Goal: Manage account settings

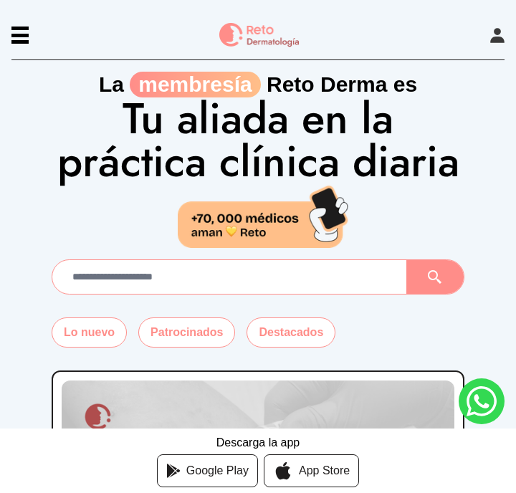
click at [494, 38] on icon at bounding box center [497, 35] width 14 height 15
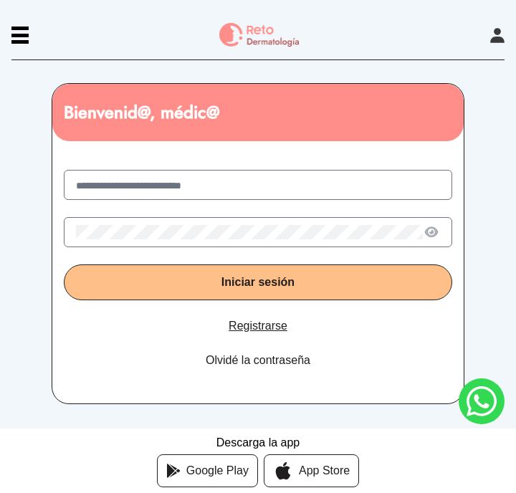
type input "**********"
click at [239, 246] on div "**********" at bounding box center [257, 275] width 411 height 257
click at [258, 282] on button "Iniciar sesión" at bounding box center [258, 282] width 388 height 36
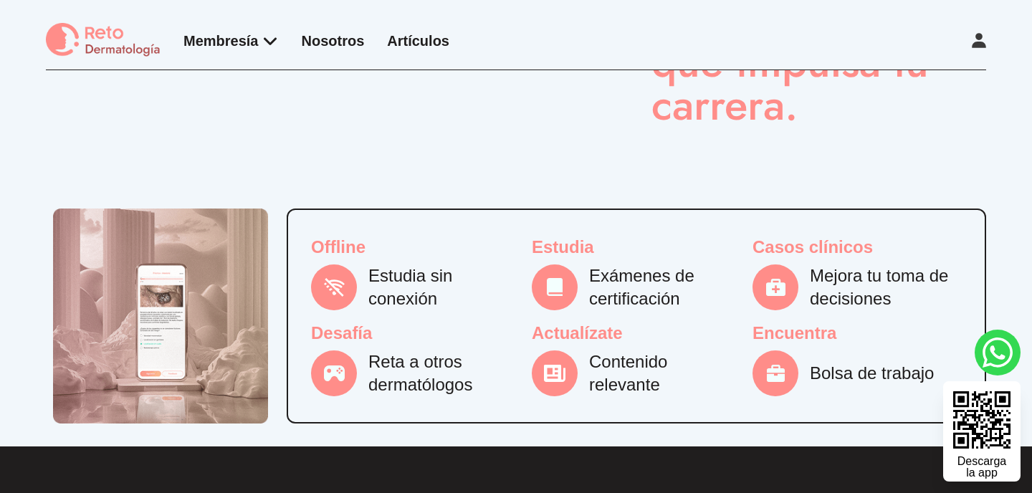
scroll to position [1174, 0]
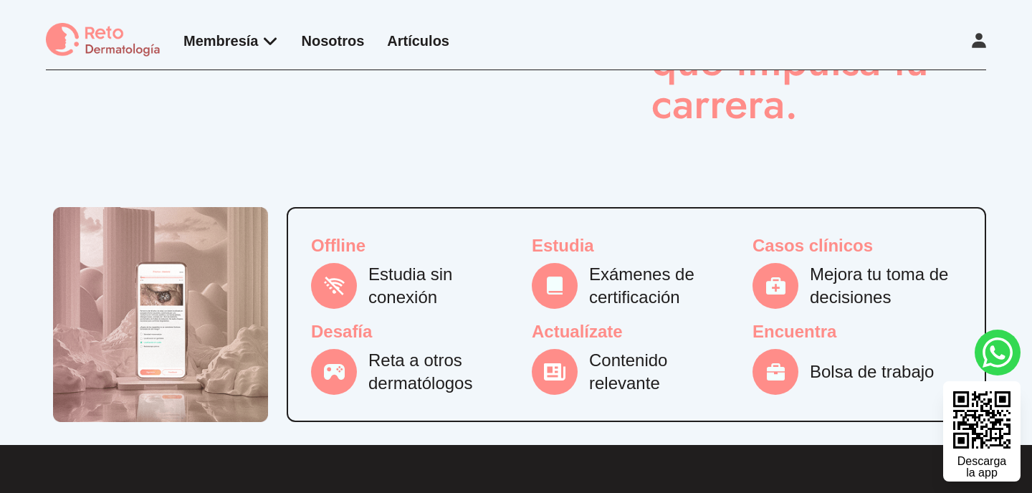
click at [515, 294] on icon at bounding box center [555, 286] width 16 height 18
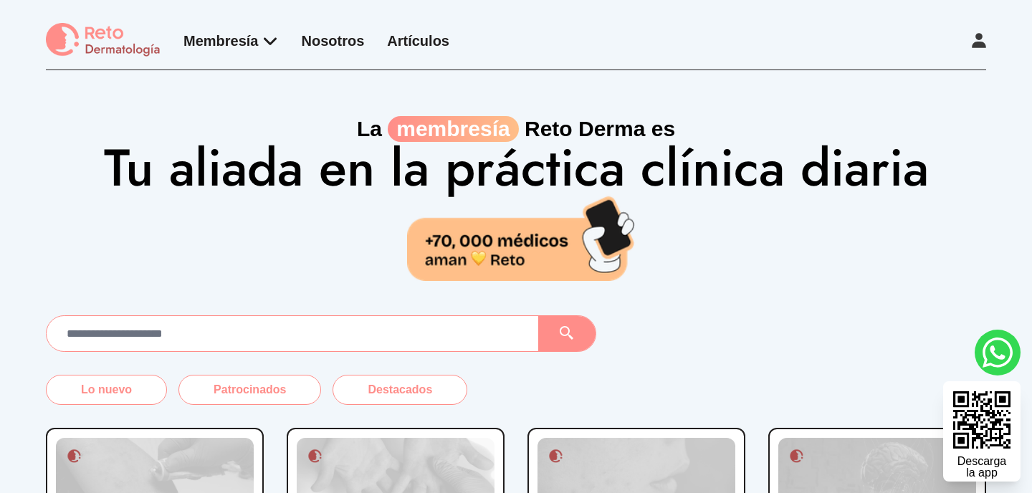
scroll to position [0, 0]
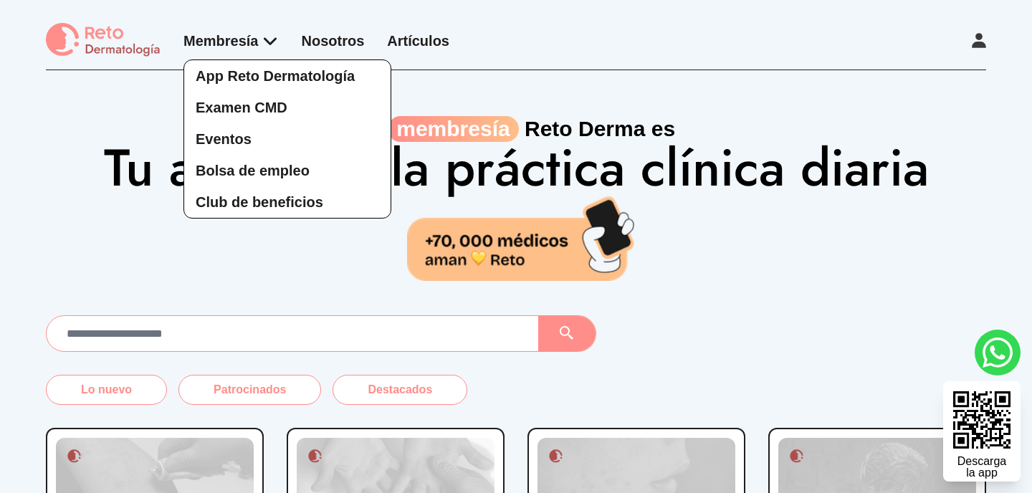
click at [244, 32] on div "App Reto Dermatología Examen CMD Eventos Bolsa de empleo Club de beneficios" at bounding box center [230, 125] width 95 height 188
click at [249, 104] on span "Examen CMD" at bounding box center [242, 108] width 92 height 16
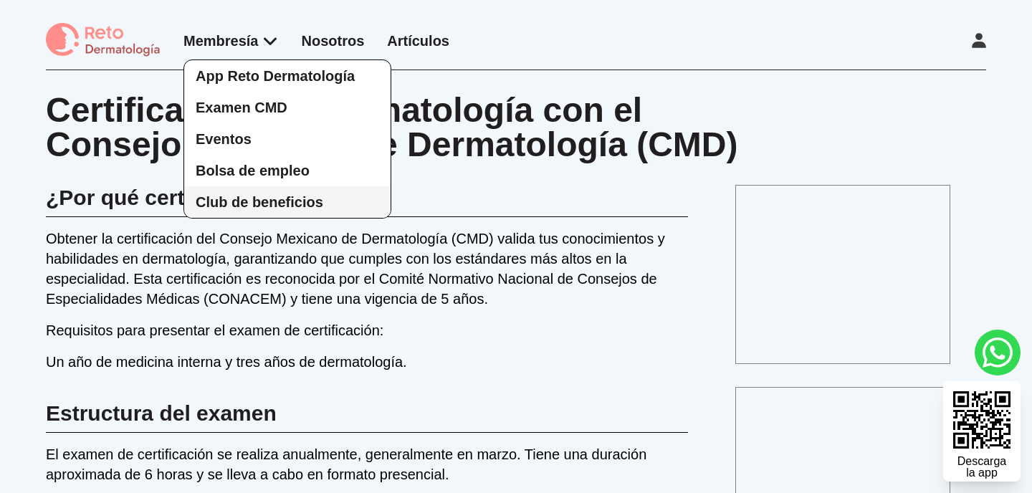
click at [251, 198] on span "Club de beneficios" at bounding box center [260, 202] width 128 height 16
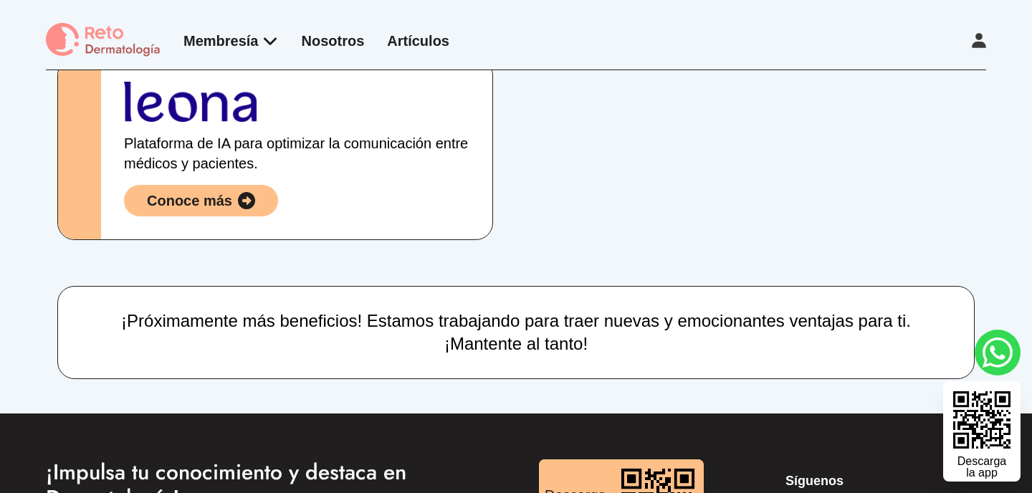
scroll to position [418, 0]
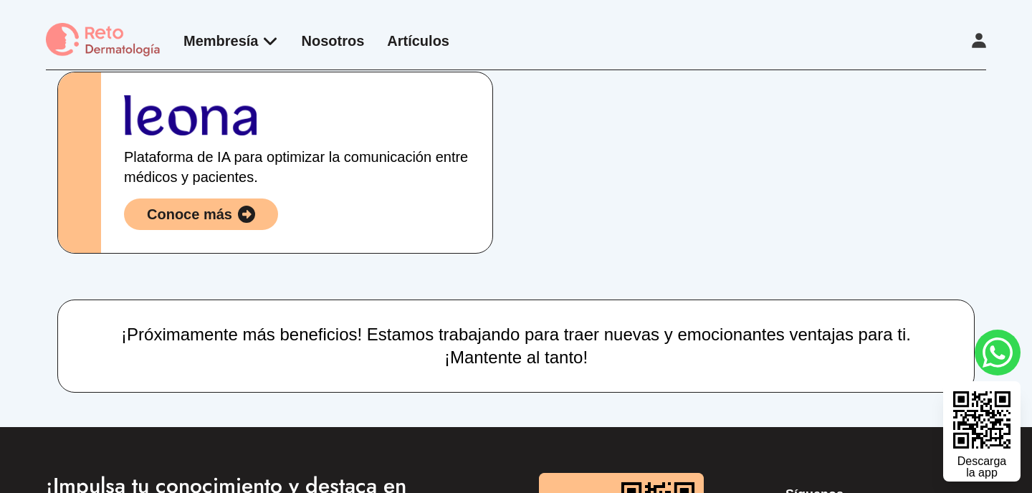
click at [221, 214] on div "Conoce más" at bounding box center [189, 214] width 85 height 20
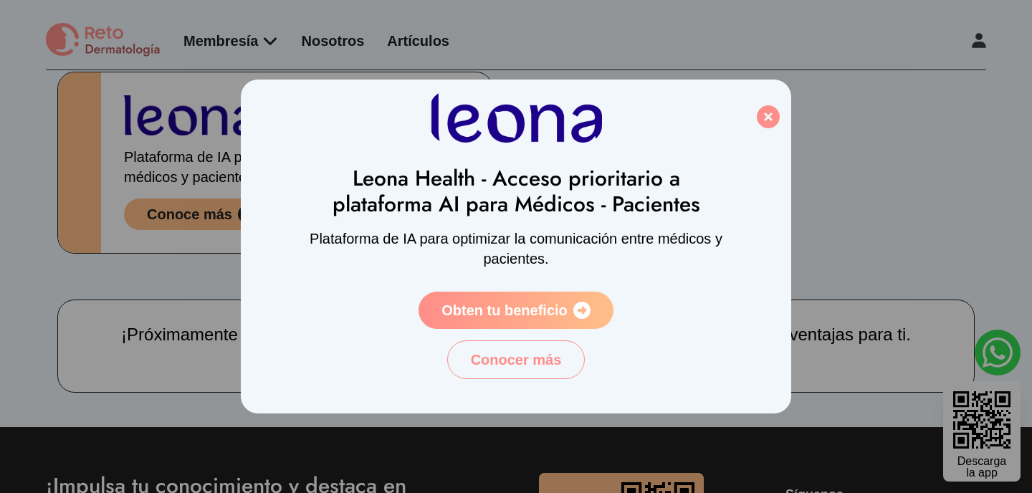
click at [481, 317] on span "Obten tu beneficio" at bounding box center [504, 310] width 126 height 20
click at [515, 110] on icon at bounding box center [768, 116] width 23 height 23
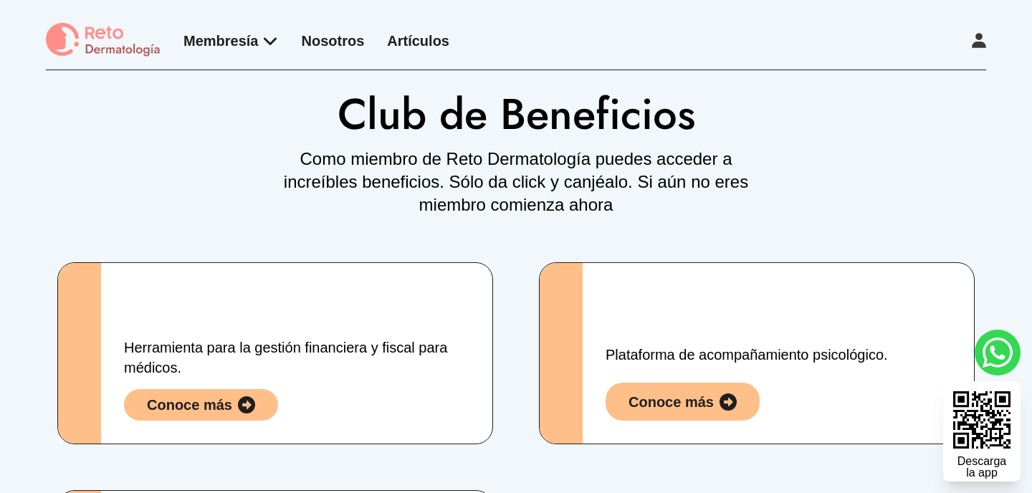
scroll to position [0, 0]
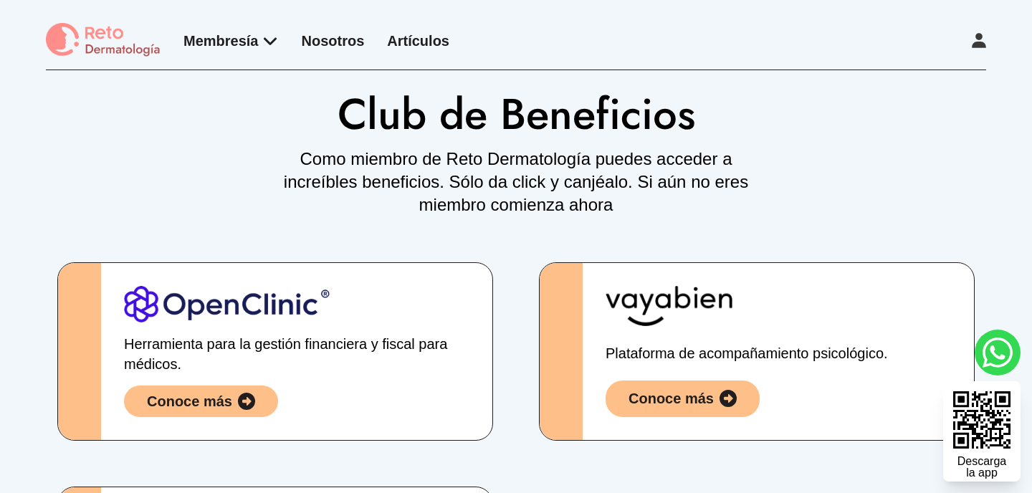
click at [332, 39] on link "Nosotros" at bounding box center [333, 41] width 63 height 16
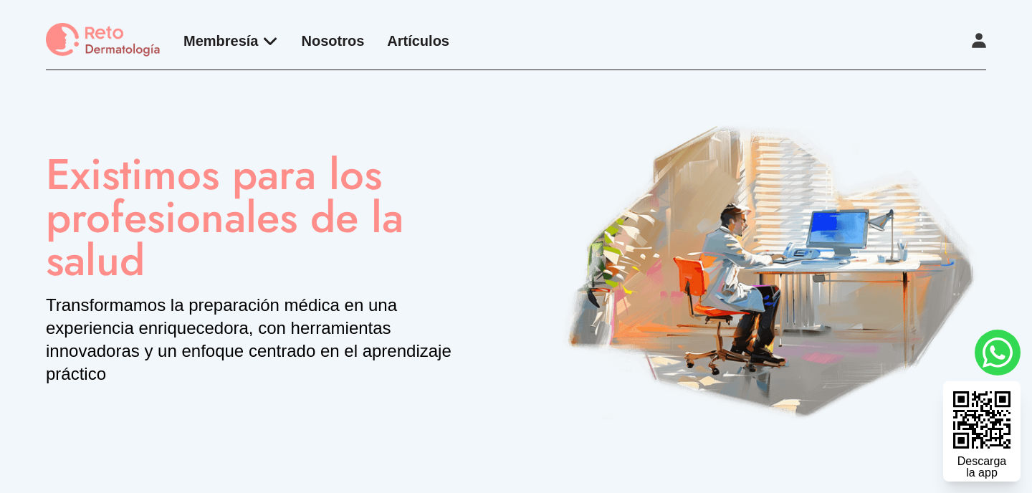
click at [419, 39] on link "Artículos" at bounding box center [418, 41] width 62 height 16
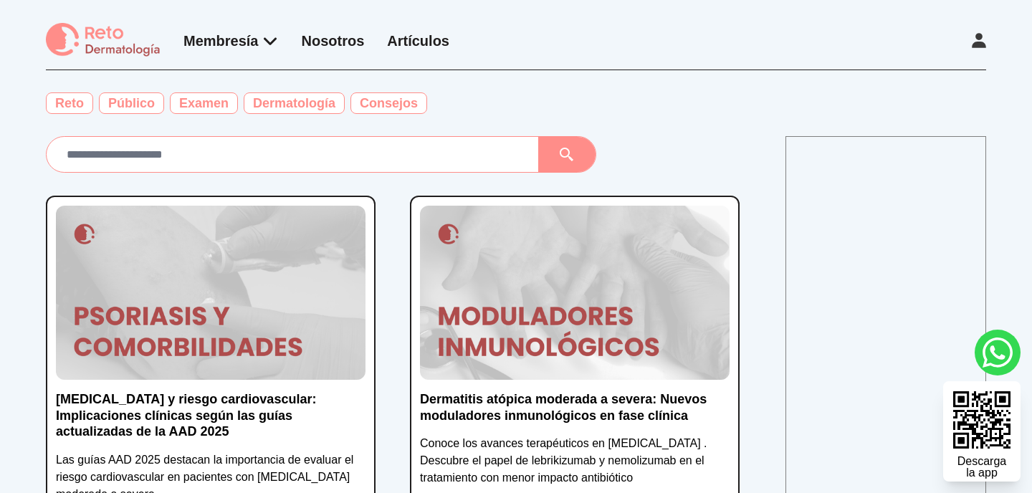
click at [419, 39] on link "Artículos" at bounding box center [418, 41] width 62 height 16
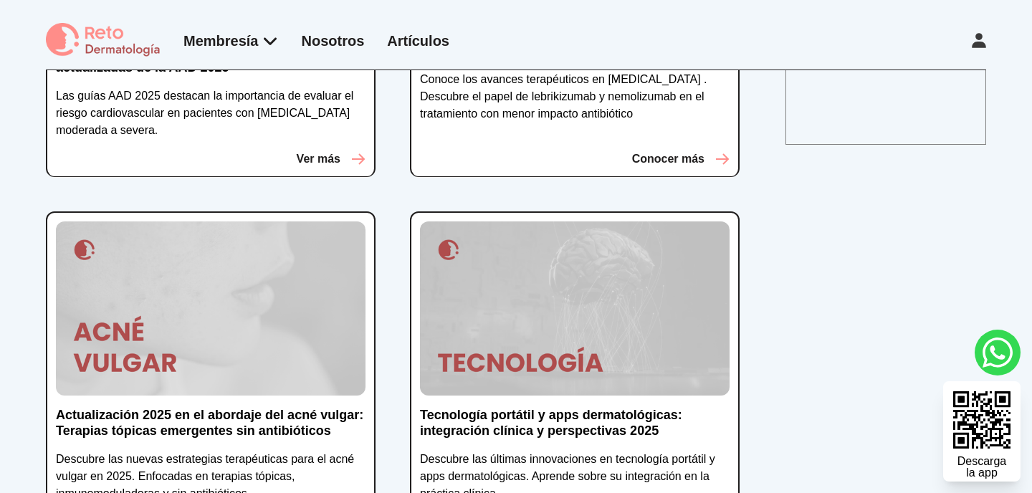
scroll to position [246, 0]
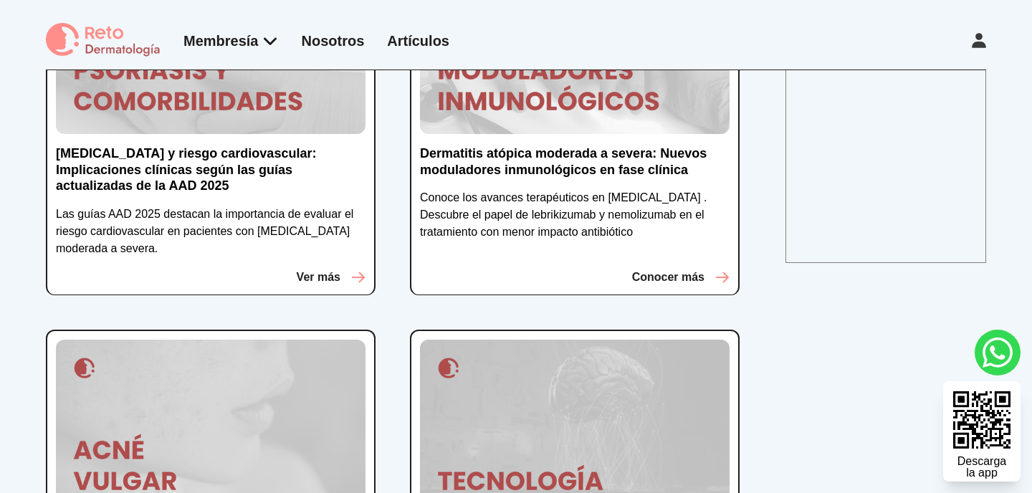
click at [90, 42] on img at bounding box center [103, 40] width 115 height 35
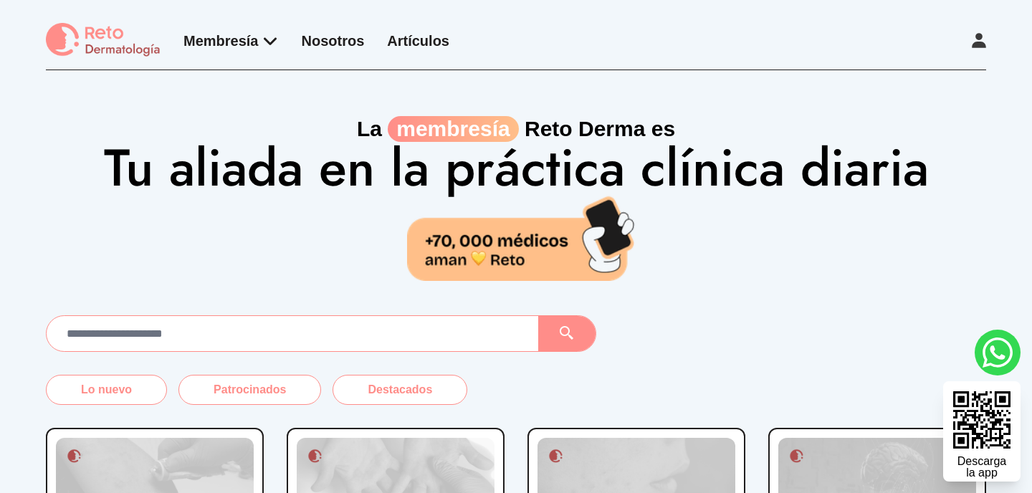
click at [515, 48] on icon at bounding box center [979, 40] width 14 height 15
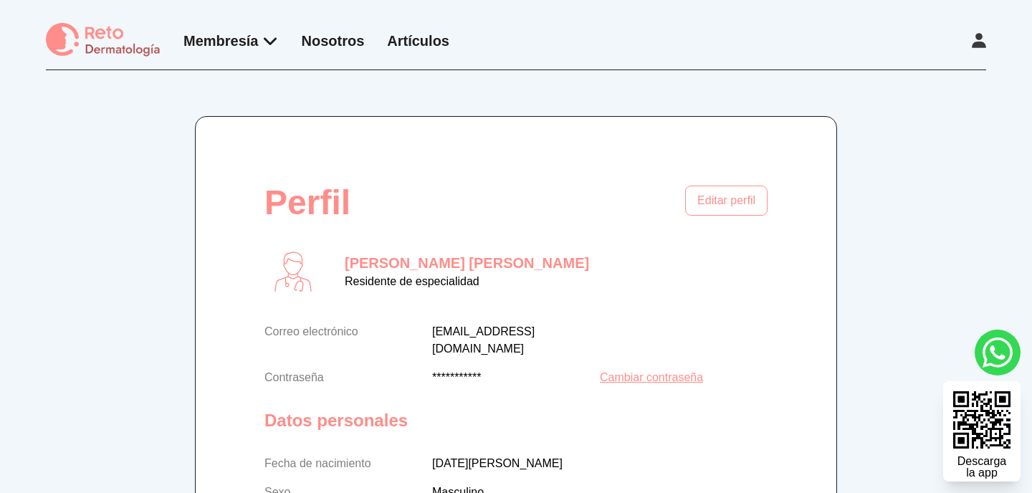
click at [515, 34] on icon at bounding box center [979, 40] width 14 height 15
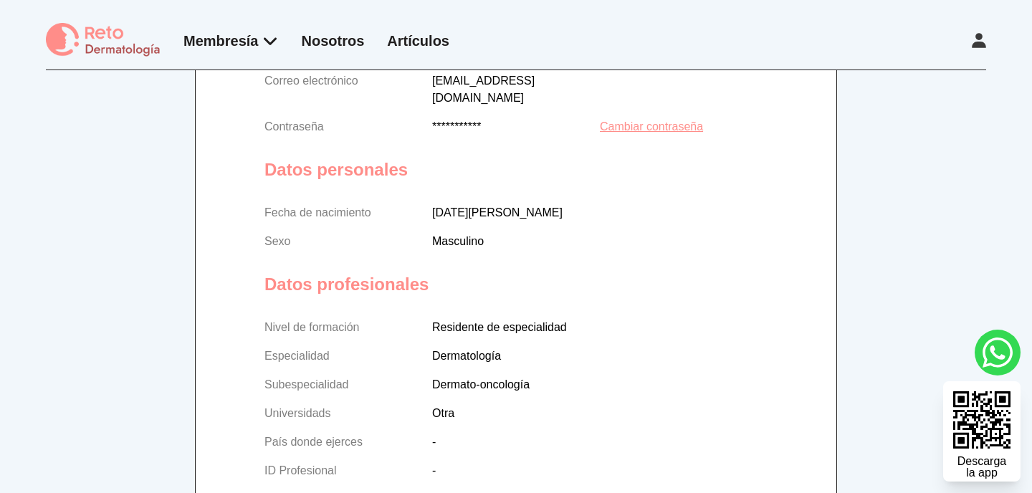
scroll to position [261, 0]
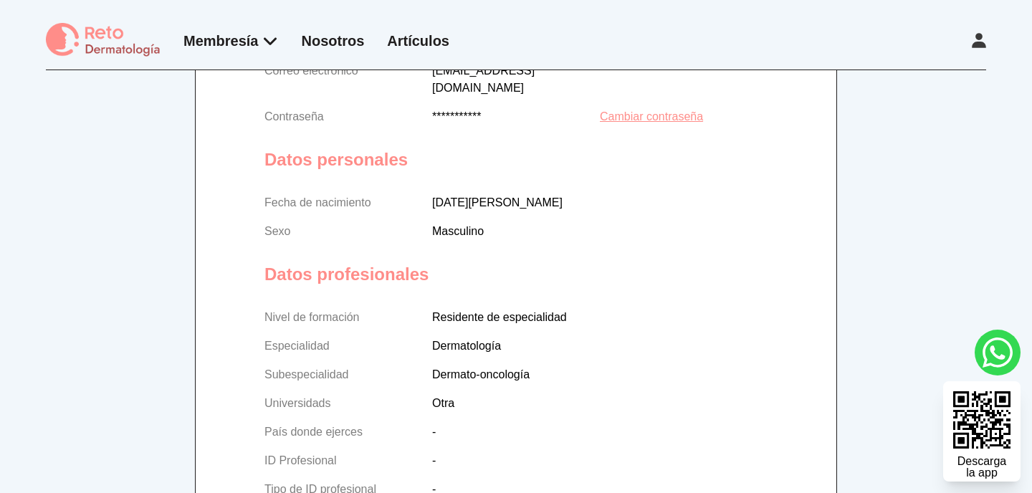
click at [449, 194] on p "[DATE][PERSON_NAME]" at bounding box center [599, 202] width 335 height 17
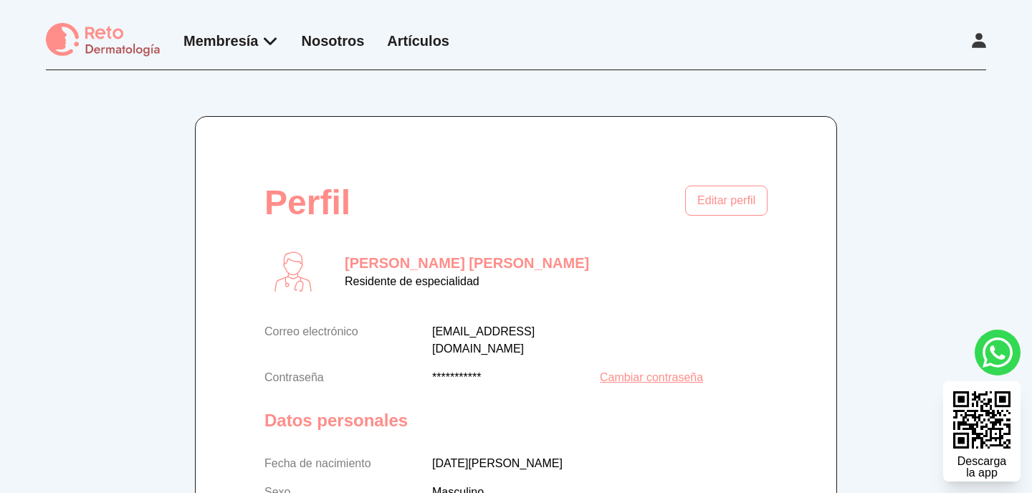
scroll to position [0, 0]
click at [515, 216] on link "Editar perfil" at bounding box center [726, 203] width 82 height 34
click at [515, 207] on button "Editar perfil" at bounding box center [726, 201] width 82 height 30
select select "*"
select select "**********"
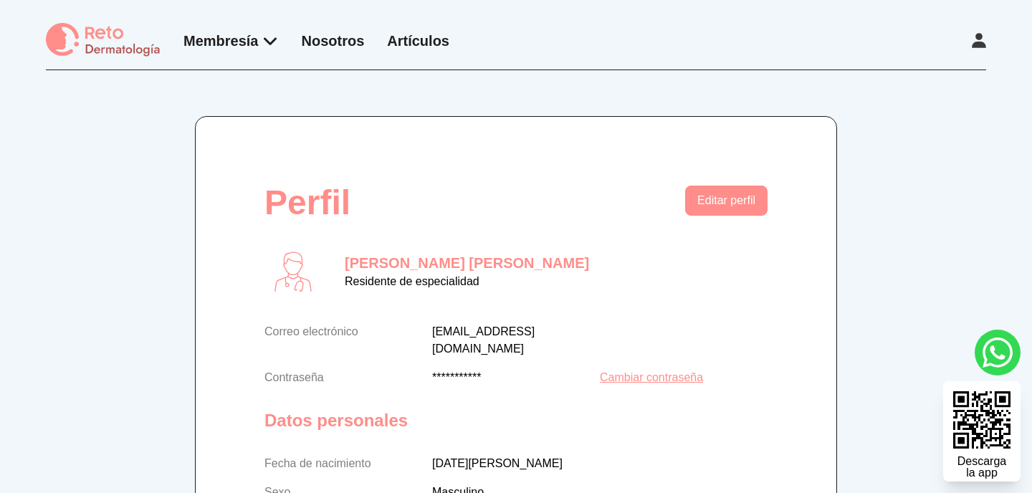
select select "**********"
select select "**"
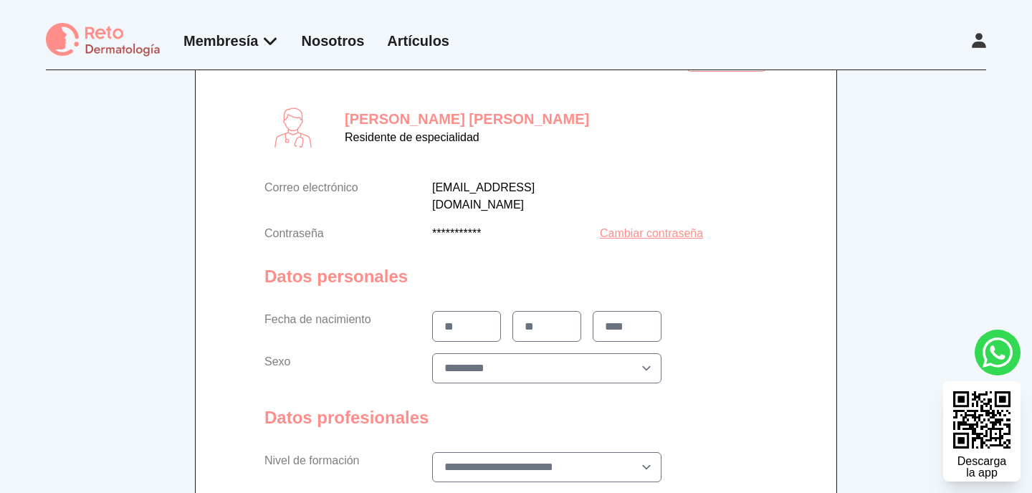
scroll to position [145, 0]
click at [476, 317] on input "**" at bounding box center [466, 325] width 44 height 17
type input "**"
click at [515, 55] on button "Editar perfil" at bounding box center [726, 55] width 82 height 30
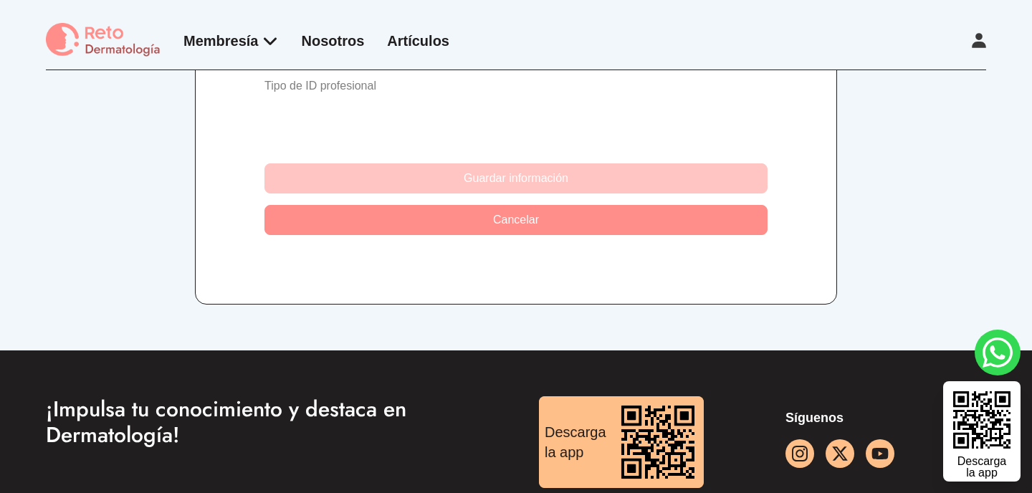
scroll to position [753, 0]
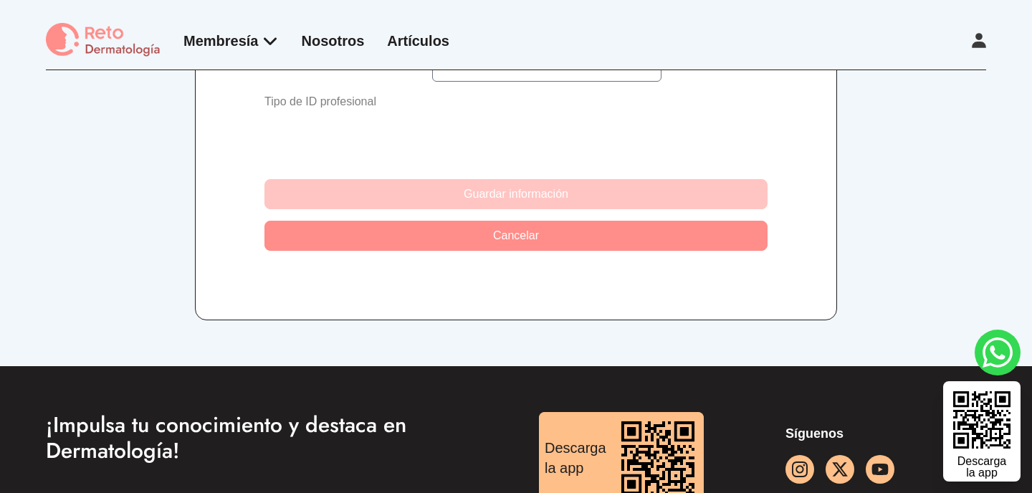
click at [515, 221] on button "Cancelar" at bounding box center [515, 236] width 503 height 30
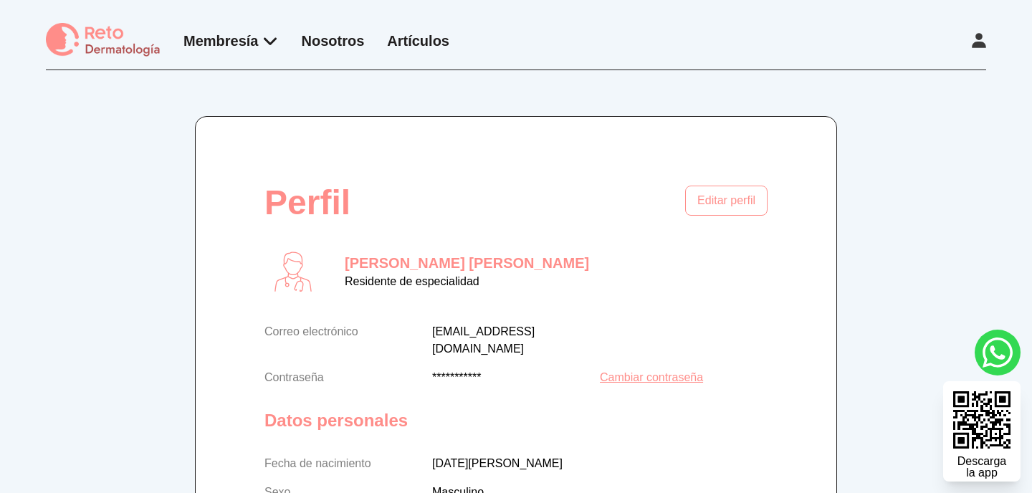
scroll to position [0, 0]
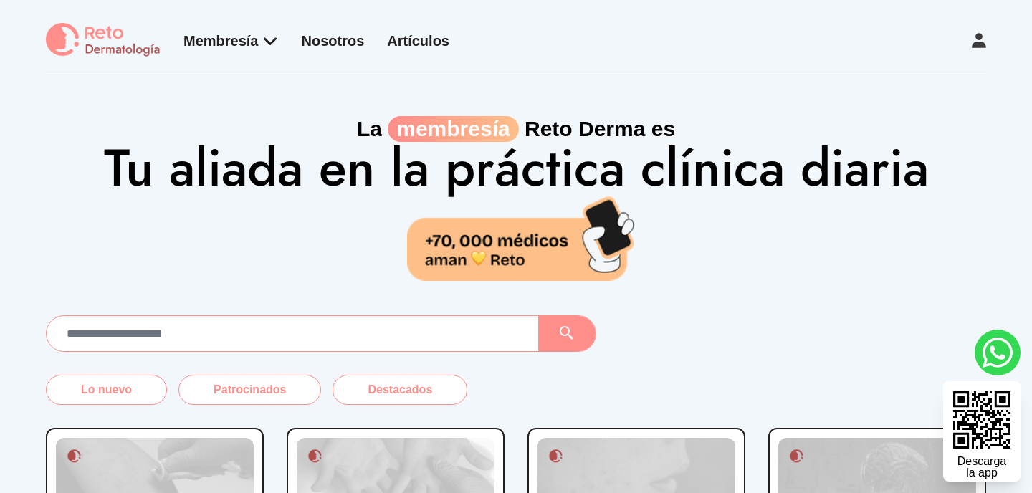
scroll to position [246, 0]
